Goal: Task Accomplishment & Management: Complete application form

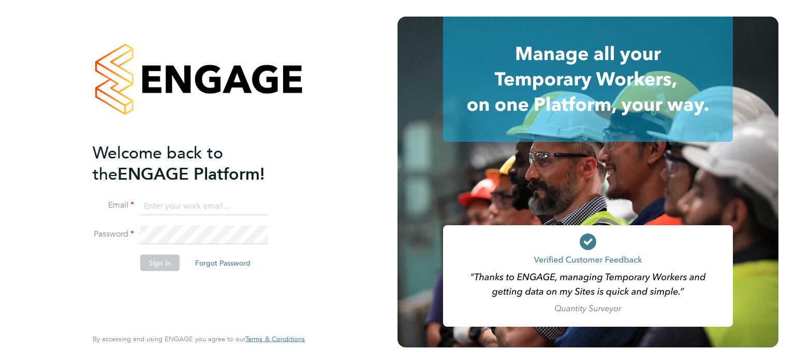
click at [176, 197] on input at bounding box center [204, 206] width 128 height 19
type input "ian.godfrey@uk.g4s.com"
click at [153, 262] on button "Sign In" at bounding box center [159, 262] width 39 height 17
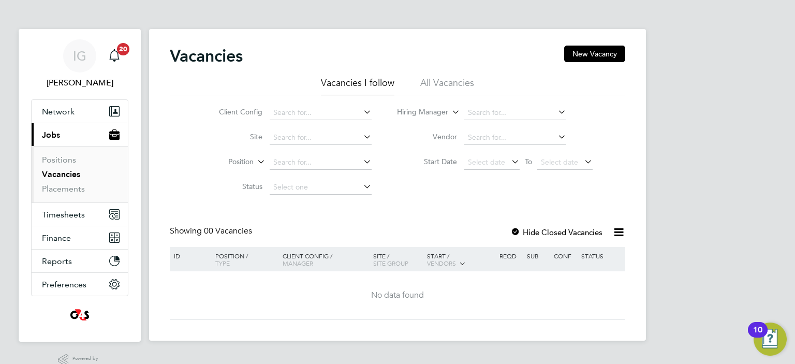
click at [374, 112] on li "Client Config" at bounding box center [287, 112] width 195 height 25
click at [64, 215] on span "Timesheets" at bounding box center [63, 215] width 43 height 10
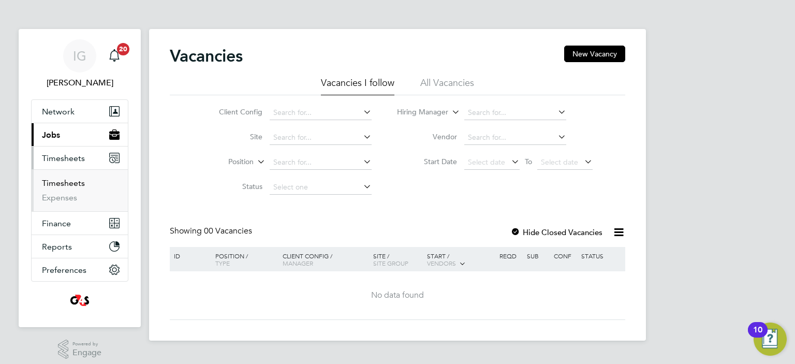
click at [72, 183] on link "Timesheets" at bounding box center [63, 183] width 43 height 10
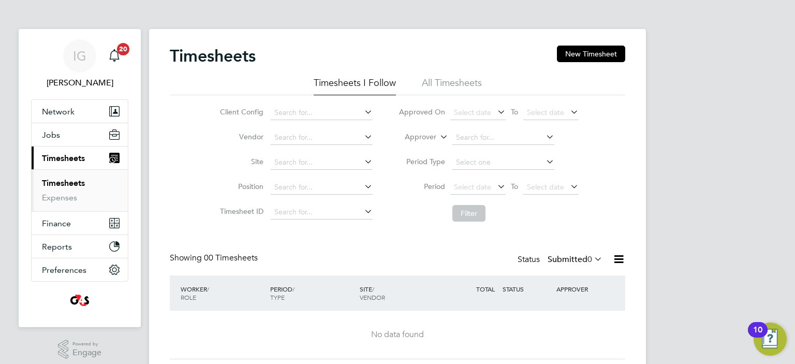
click at [56, 182] on link "Timesheets" at bounding box center [63, 183] width 43 height 10
click at [449, 82] on li "All Timesheets" at bounding box center [452, 86] width 60 height 19
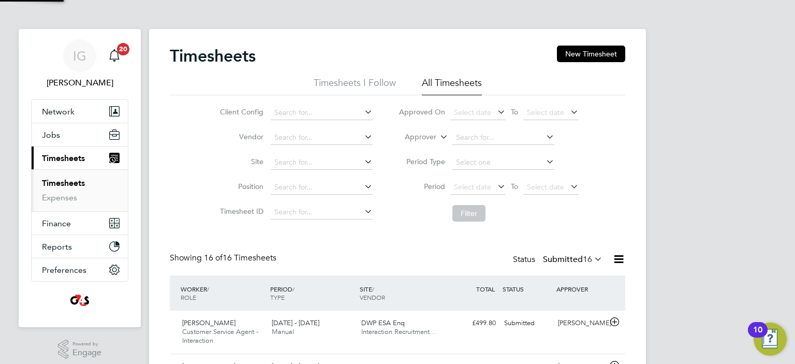
click at [356, 82] on li "Timesheets I Follow" at bounding box center [355, 86] width 82 height 19
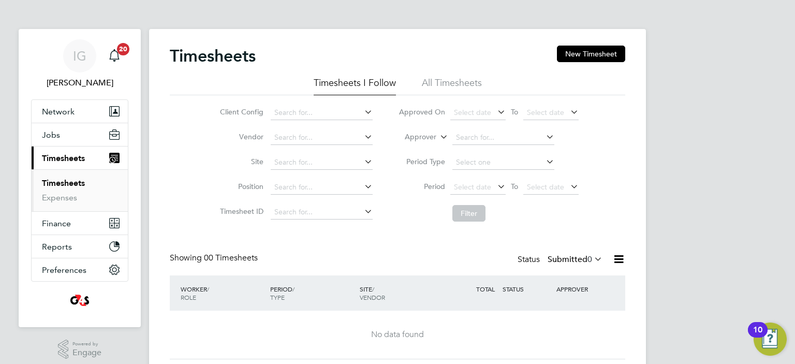
click at [434, 80] on li "All Timesheets" at bounding box center [452, 86] width 60 height 19
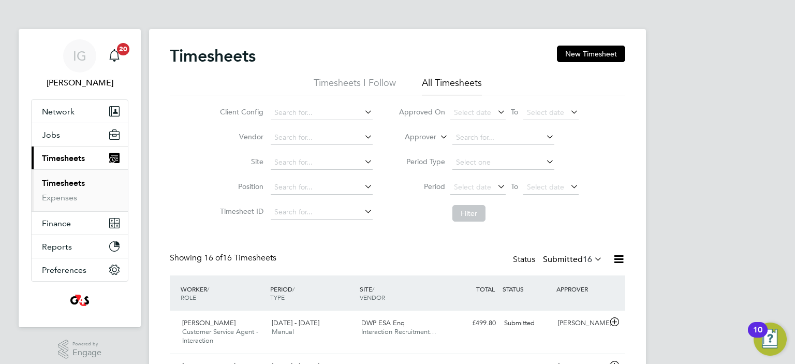
click at [375, 84] on li "Timesheets I Follow" at bounding box center [355, 86] width 82 height 19
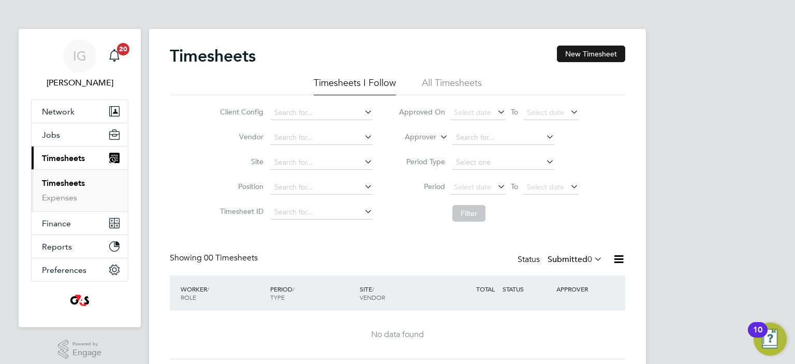
click at [586, 54] on button "New Timesheet" at bounding box center [591, 54] width 68 height 17
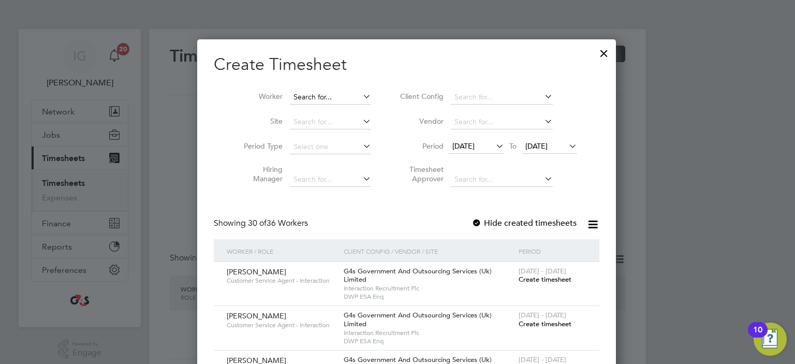
click at [319, 96] on input at bounding box center [330, 97] width 81 height 14
paste input "[URL][DOMAIN_NAME]"
type input "h"
click at [313, 110] on li "No results found" at bounding box center [322, 110] width 82 height 13
click at [309, 91] on input at bounding box center [330, 97] width 81 height 14
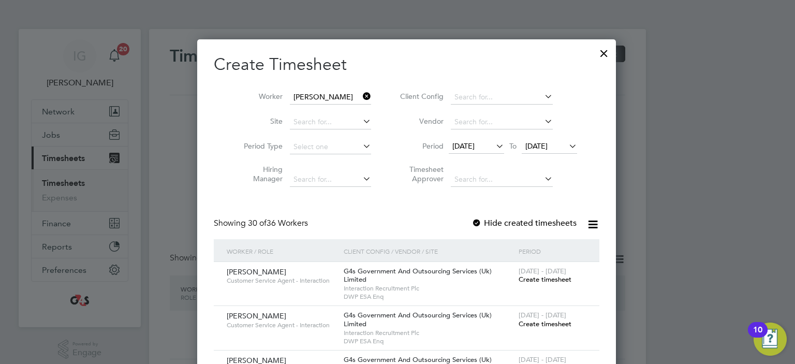
click at [316, 124] on b "M" at bounding box center [313, 125] width 7 height 9
type input "[PERSON_NAME]"
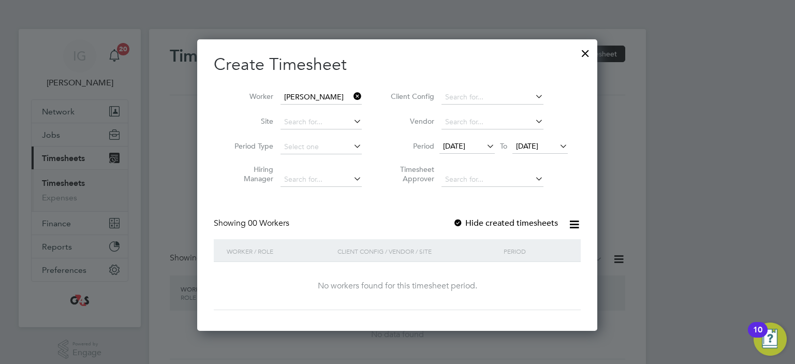
click at [463, 143] on span "[DATE]" at bounding box center [454, 145] width 22 height 9
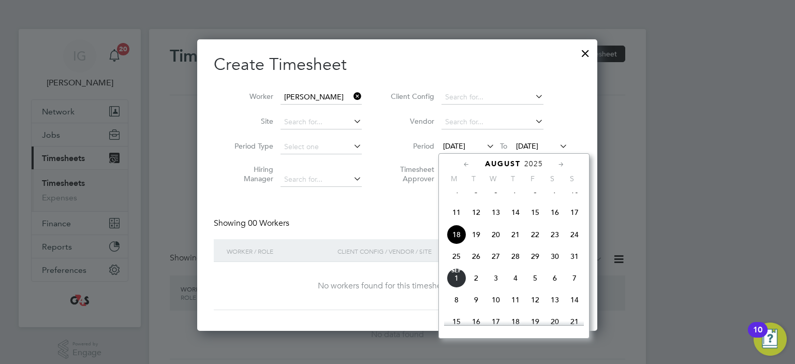
click at [456, 266] on span "25" at bounding box center [457, 256] width 20 height 20
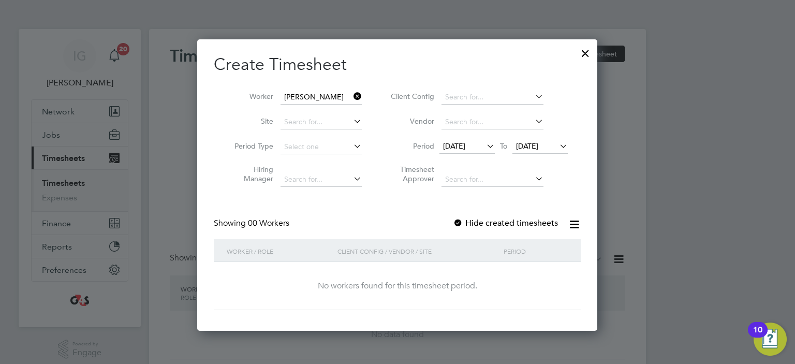
click at [532, 146] on span "[DATE]" at bounding box center [527, 145] width 22 height 9
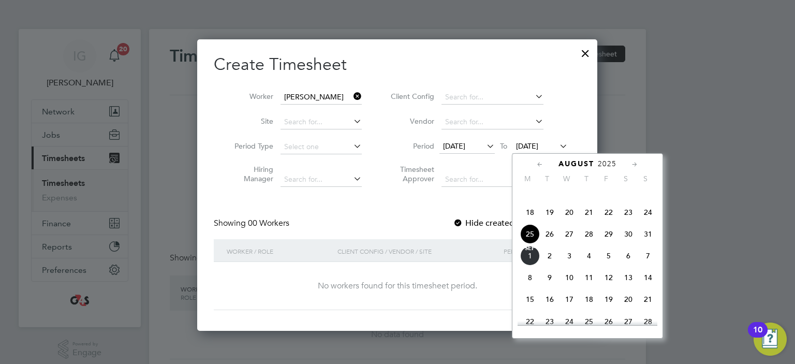
click at [610, 243] on span "29" at bounding box center [609, 234] width 20 height 20
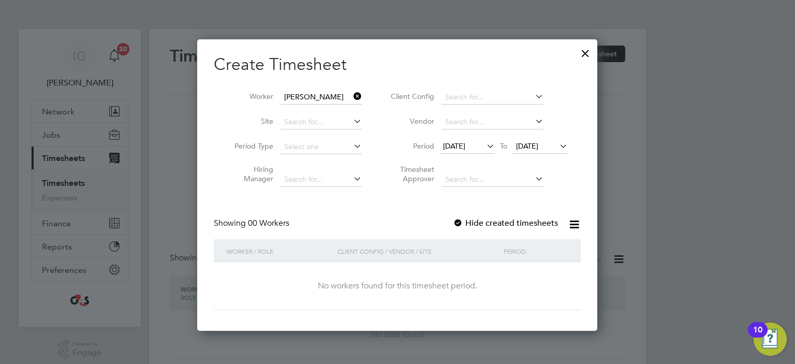
click at [510, 222] on label "Hide created timesheets" at bounding box center [505, 223] width 105 height 10
click at [465, 144] on span "[DATE]" at bounding box center [454, 145] width 22 height 9
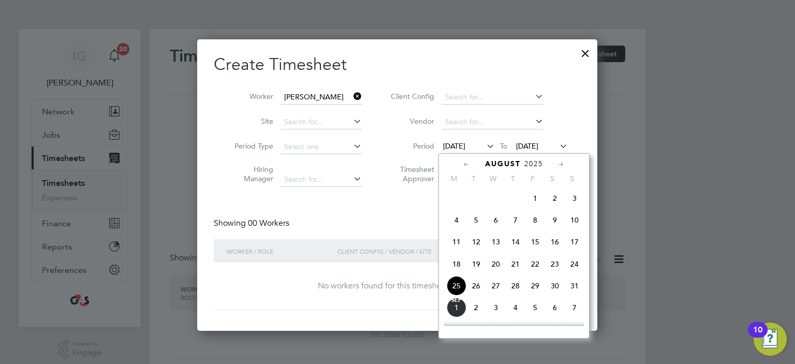
click at [457, 296] on span "25" at bounding box center [457, 286] width 20 height 20
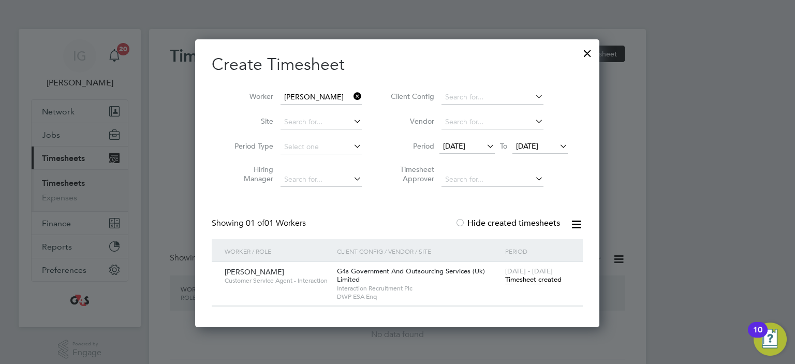
click at [534, 277] on span "Timesheet created" at bounding box center [533, 279] width 56 height 9
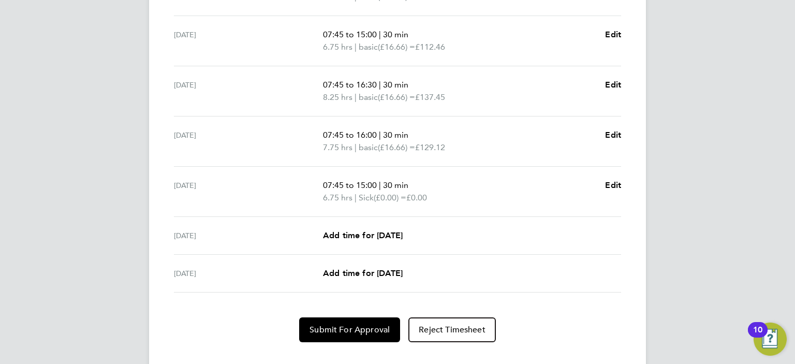
scroll to position [393, 0]
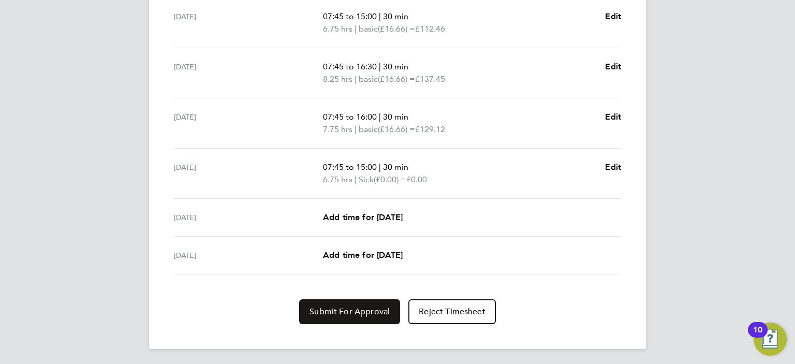
click at [361, 308] on span "Submit For Approval" at bounding box center [350, 311] width 80 height 10
